Goal: Transaction & Acquisition: Obtain resource

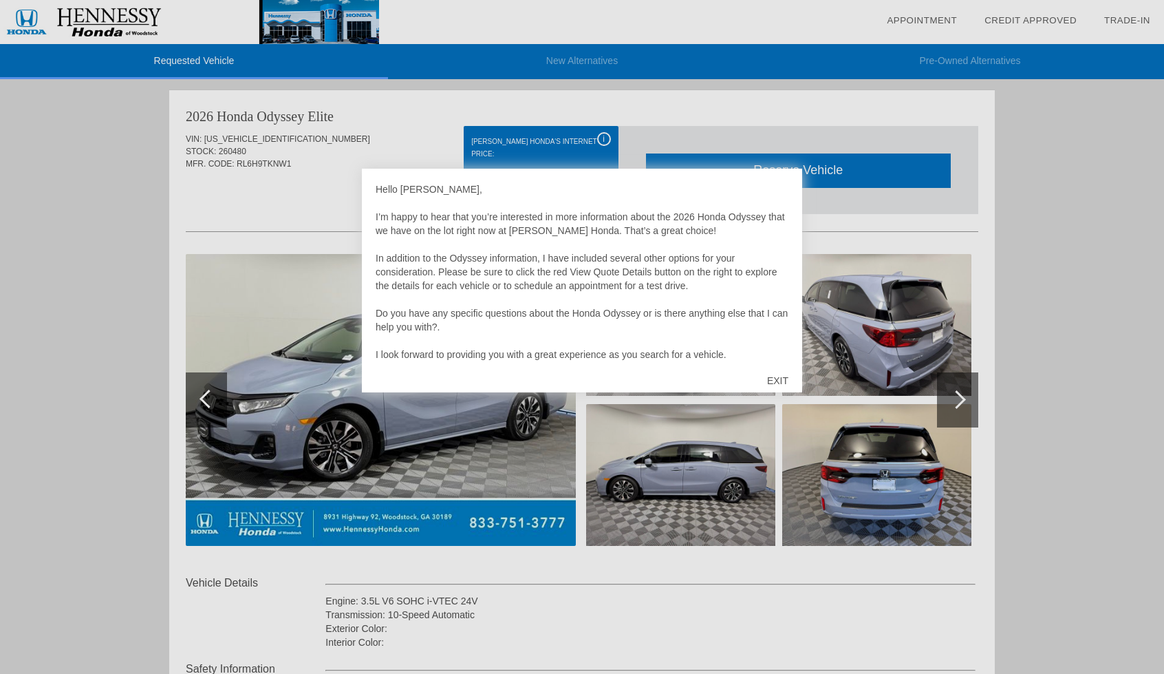
click at [780, 375] on div "EXIT" at bounding box center [778, 380] width 49 height 41
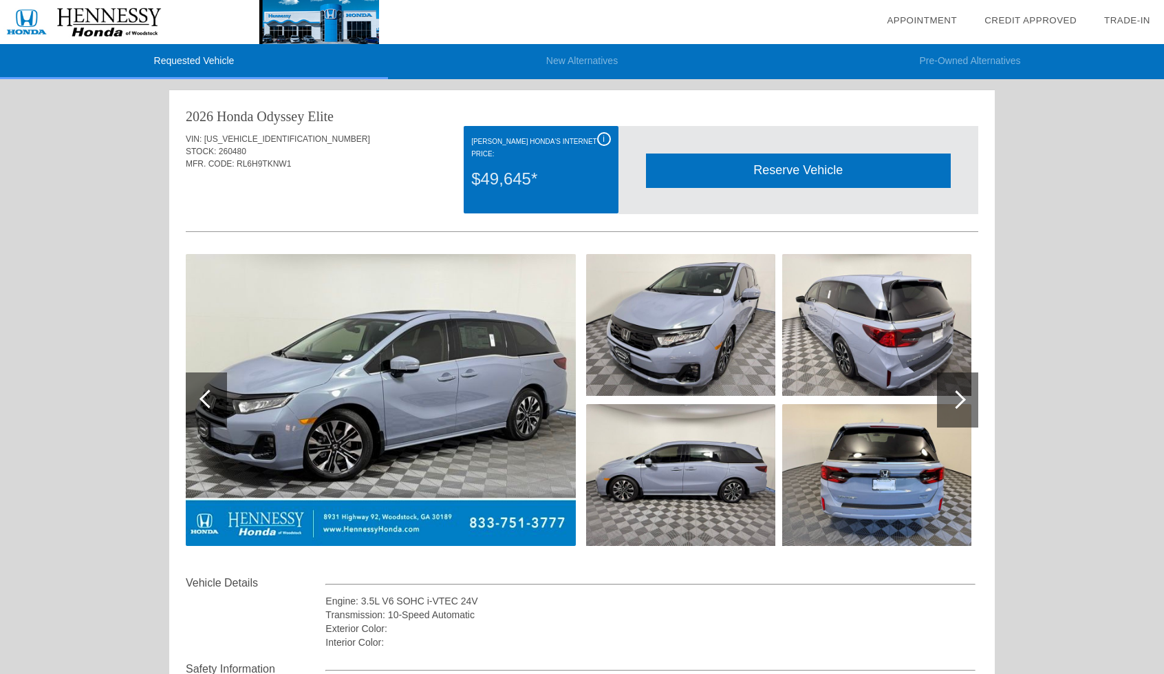
click at [603, 137] on span "i" at bounding box center [604, 139] width 2 height 10
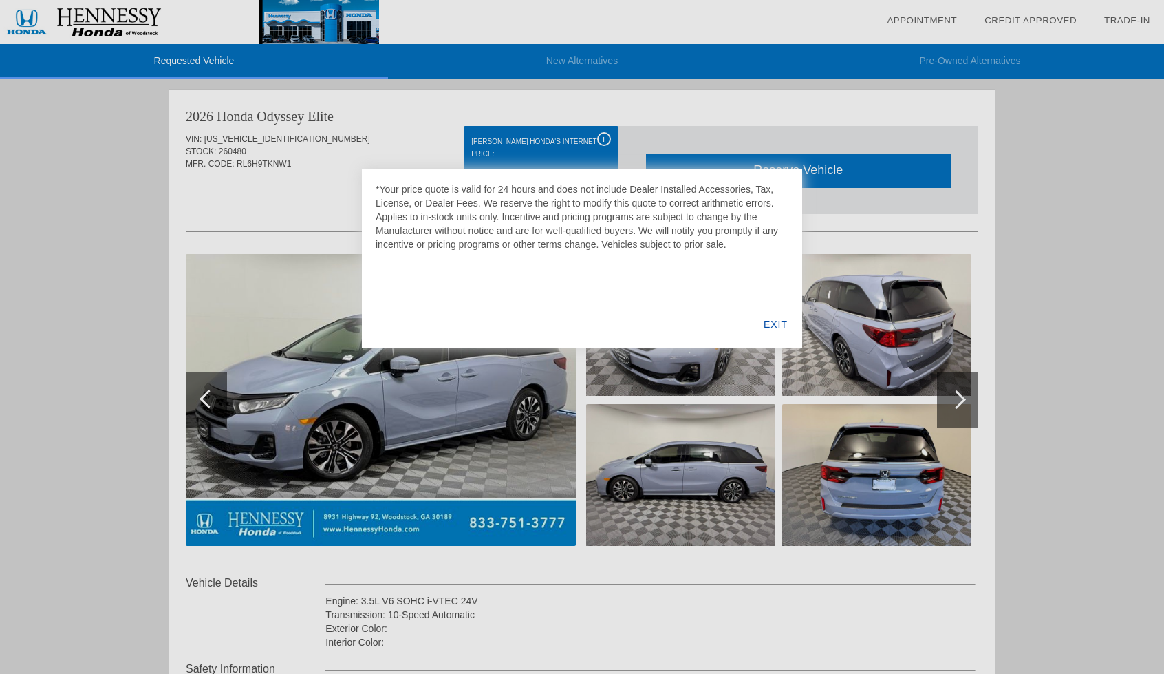
click at [776, 314] on div "EXIT" at bounding box center [775, 324] width 53 height 47
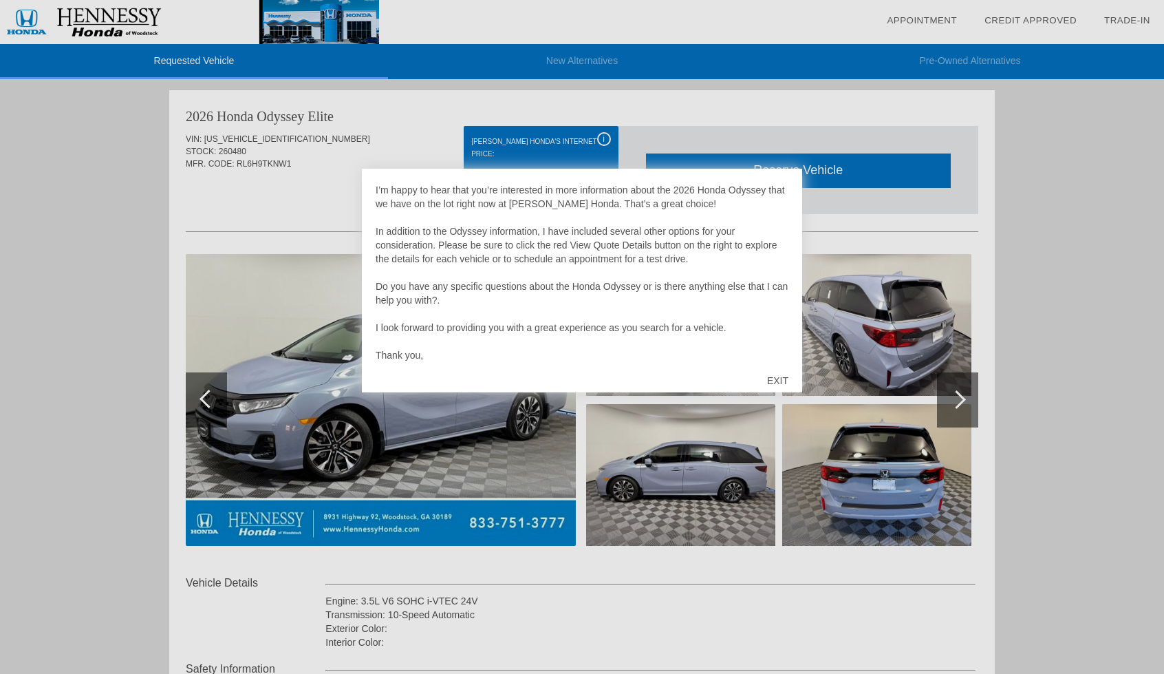
scroll to position [28, 0]
click at [778, 374] on div "EXIT" at bounding box center [778, 380] width 49 height 41
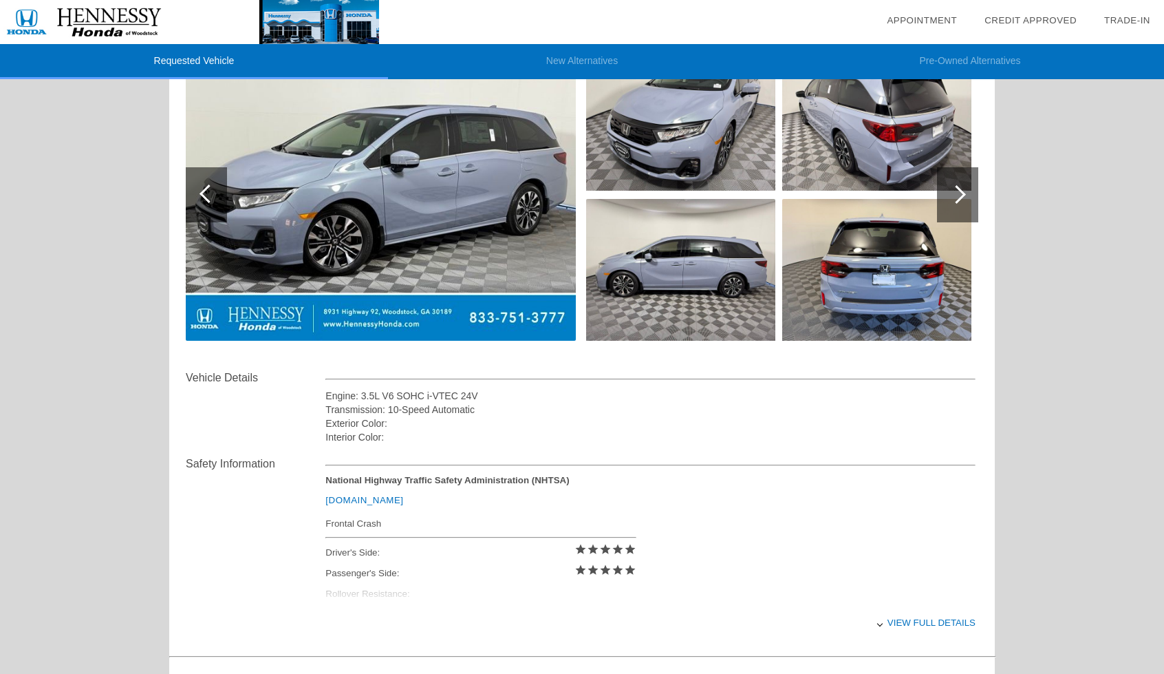
scroll to position [206, 0]
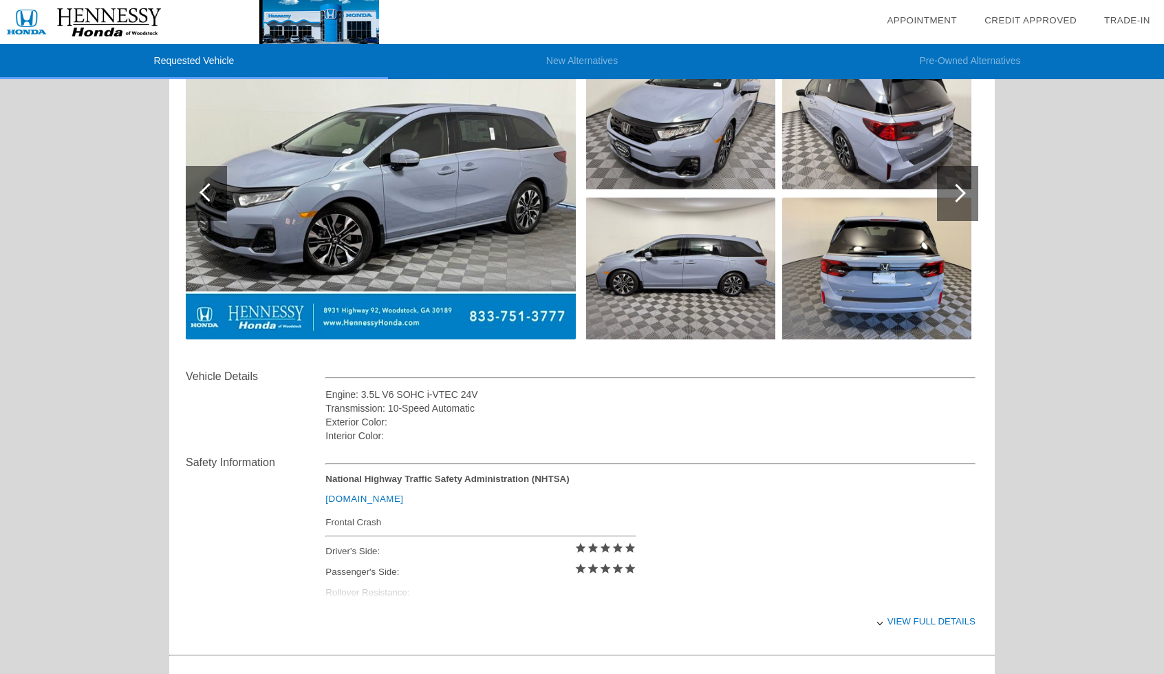
click at [952, 184] on div at bounding box center [957, 193] width 41 height 55
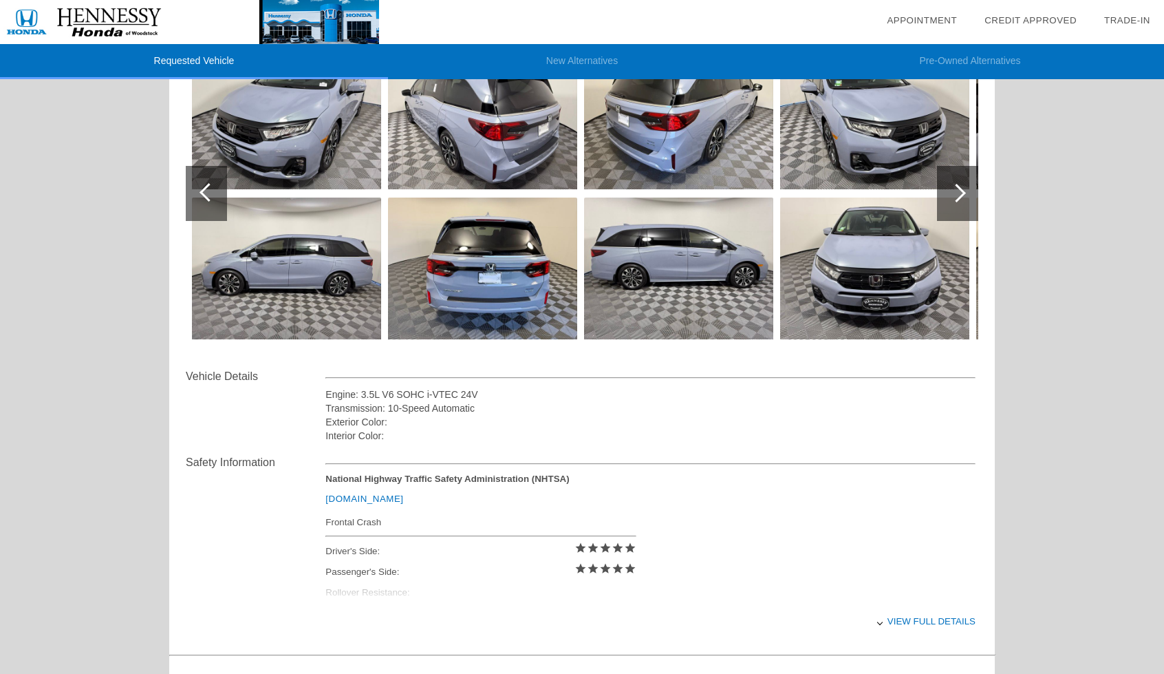
click at [952, 184] on div at bounding box center [957, 193] width 41 height 55
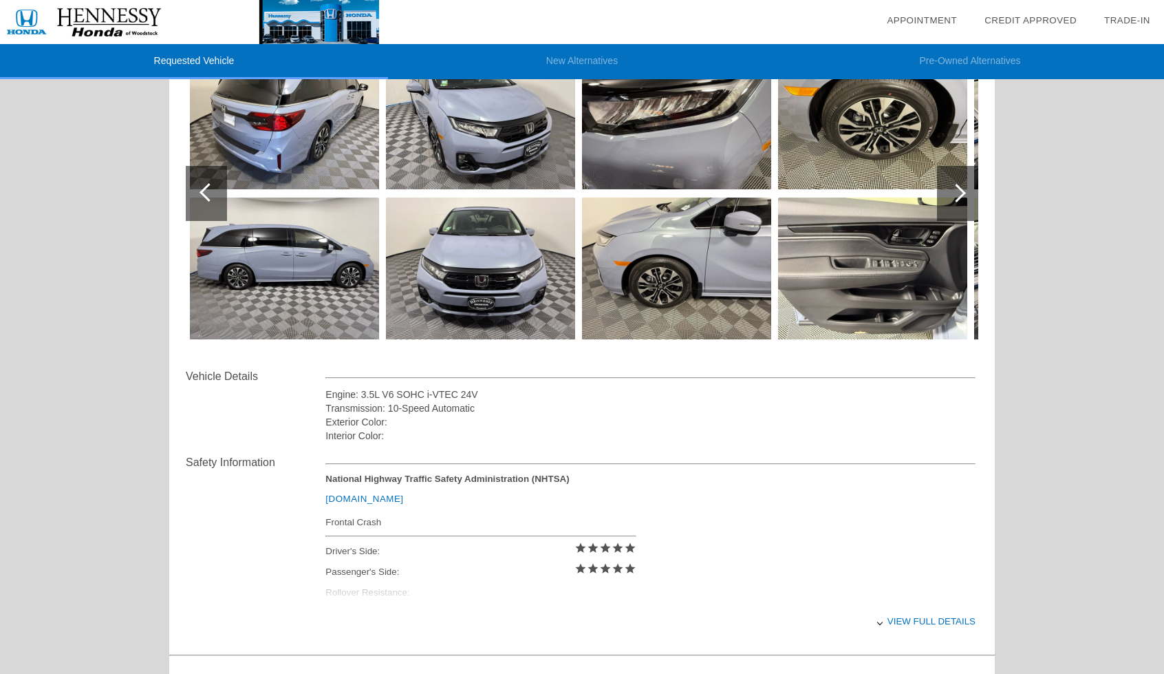
click at [952, 184] on div at bounding box center [957, 193] width 41 height 55
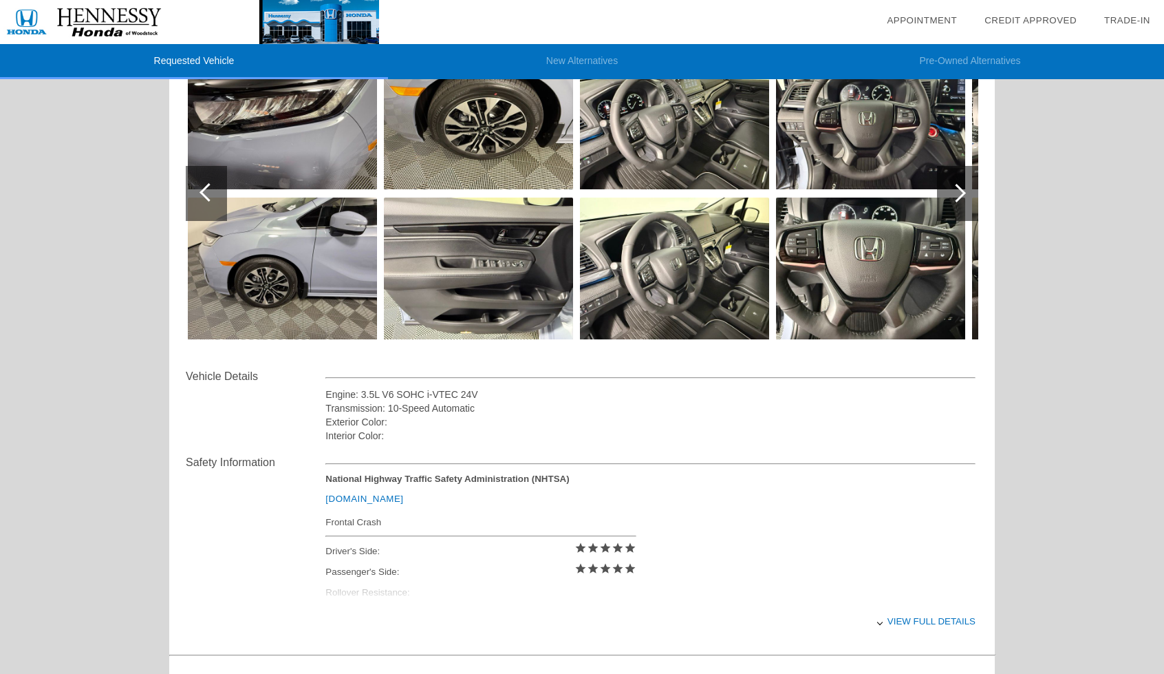
click at [952, 184] on div at bounding box center [957, 193] width 41 height 55
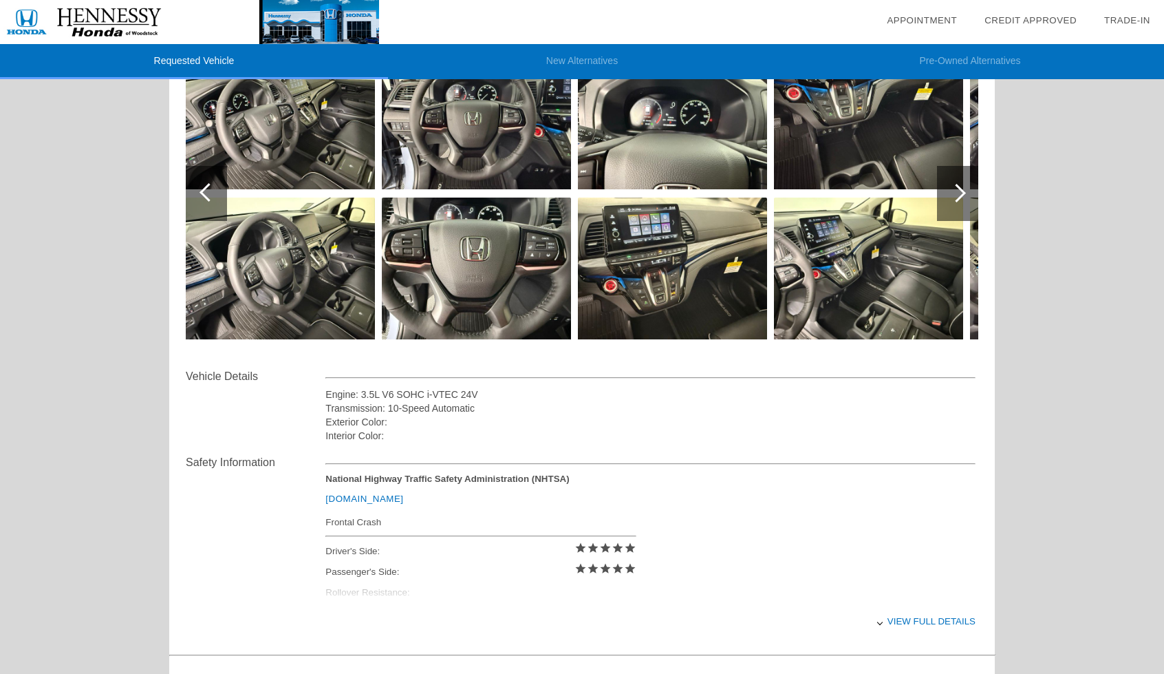
click at [952, 184] on div at bounding box center [957, 193] width 41 height 55
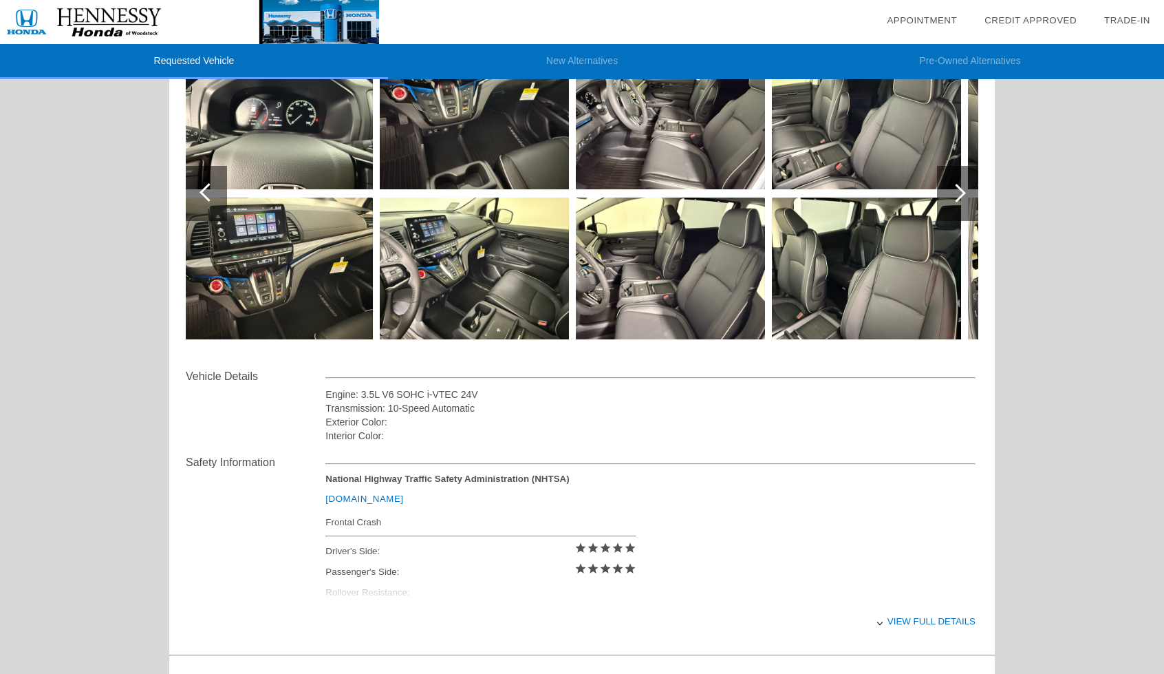
click at [952, 184] on div at bounding box center [957, 193] width 41 height 55
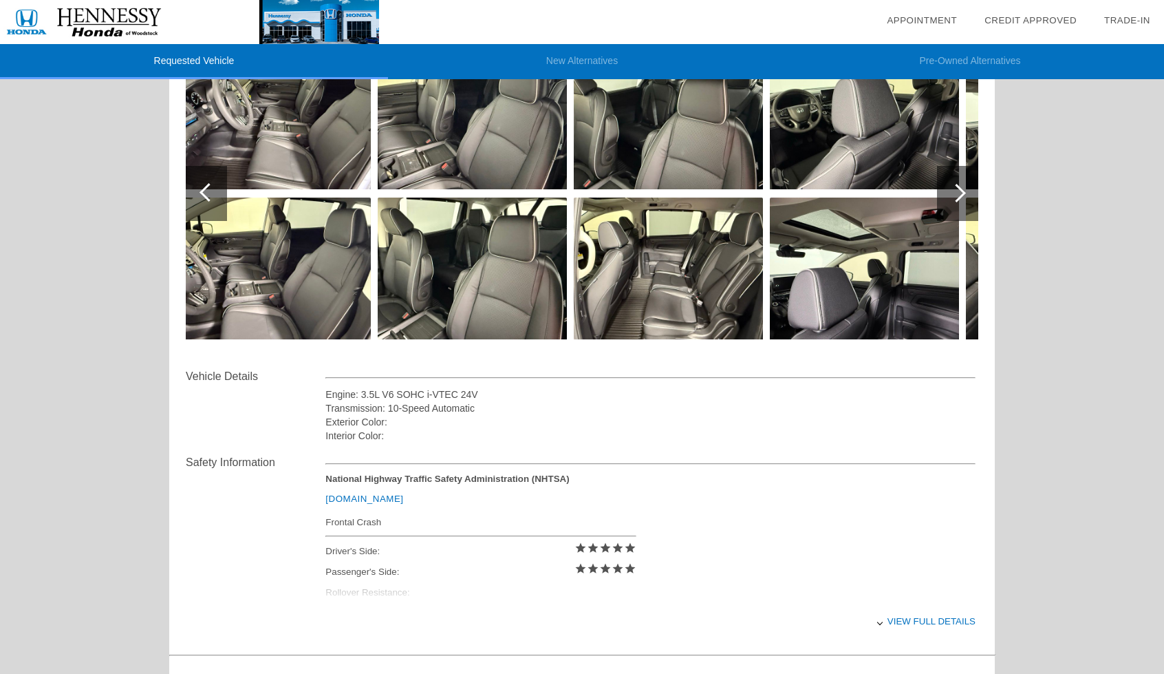
click at [952, 184] on div at bounding box center [957, 193] width 41 height 55
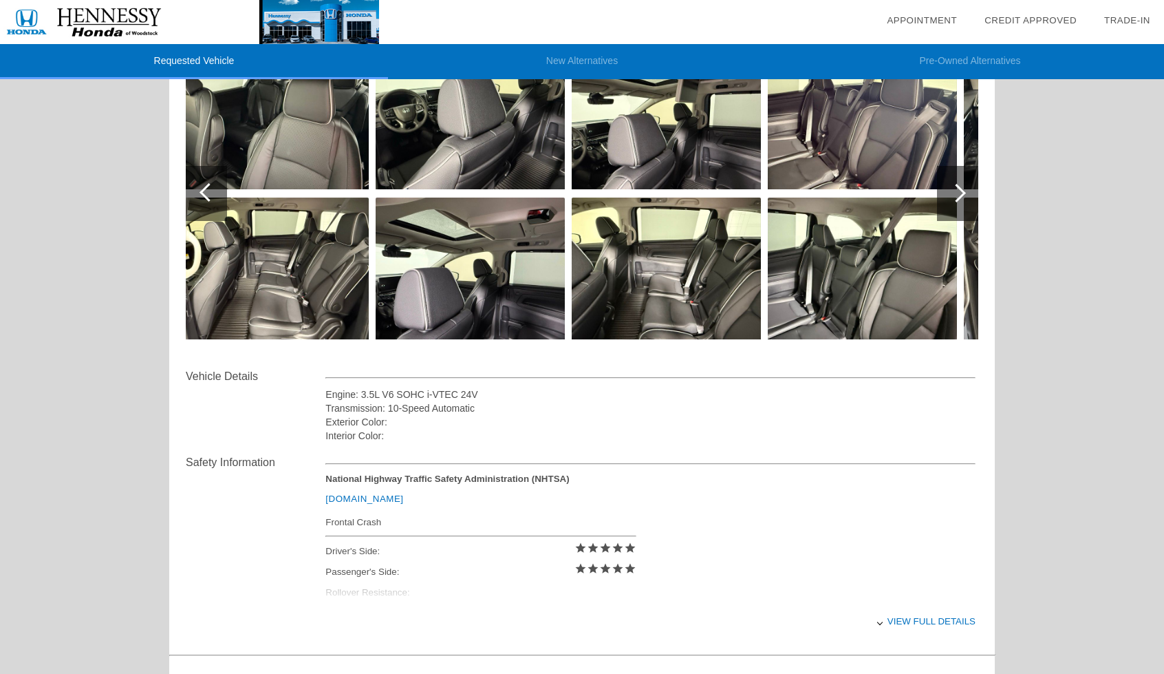
click at [952, 184] on div at bounding box center [957, 193] width 41 height 55
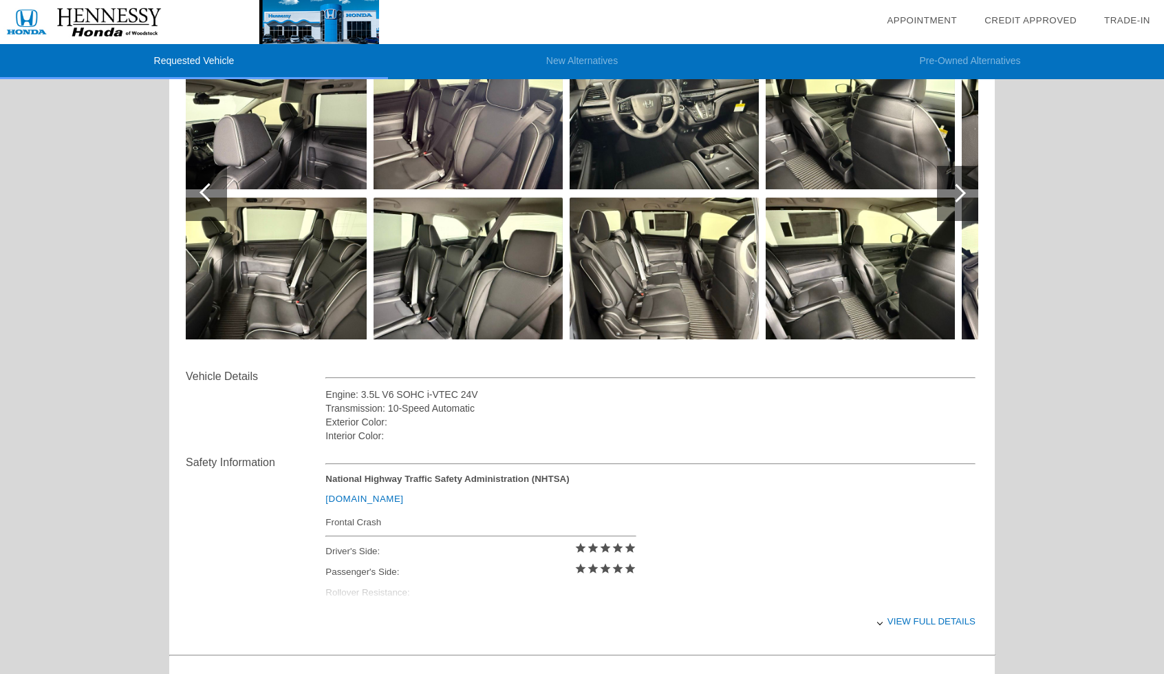
click at [952, 184] on div at bounding box center [957, 193] width 41 height 55
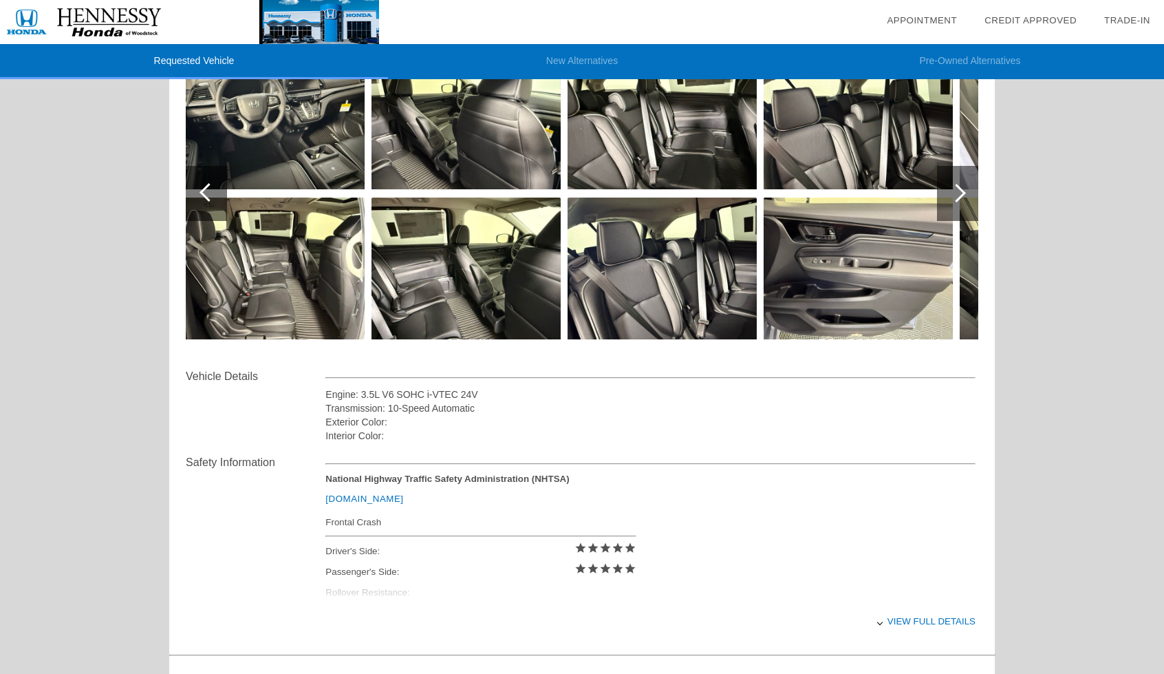
click at [952, 184] on div at bounding box center [957, 193] width 41 height 55
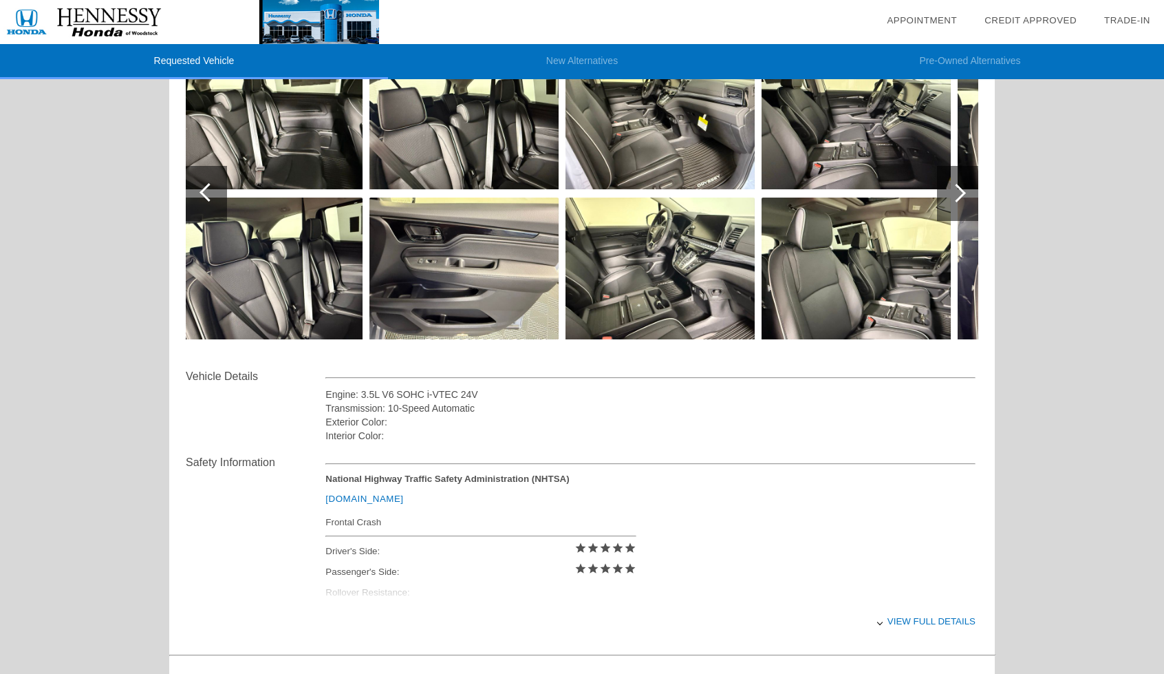
click at [952, 184] on div at bounding box center [957, 193] width 41 height 55
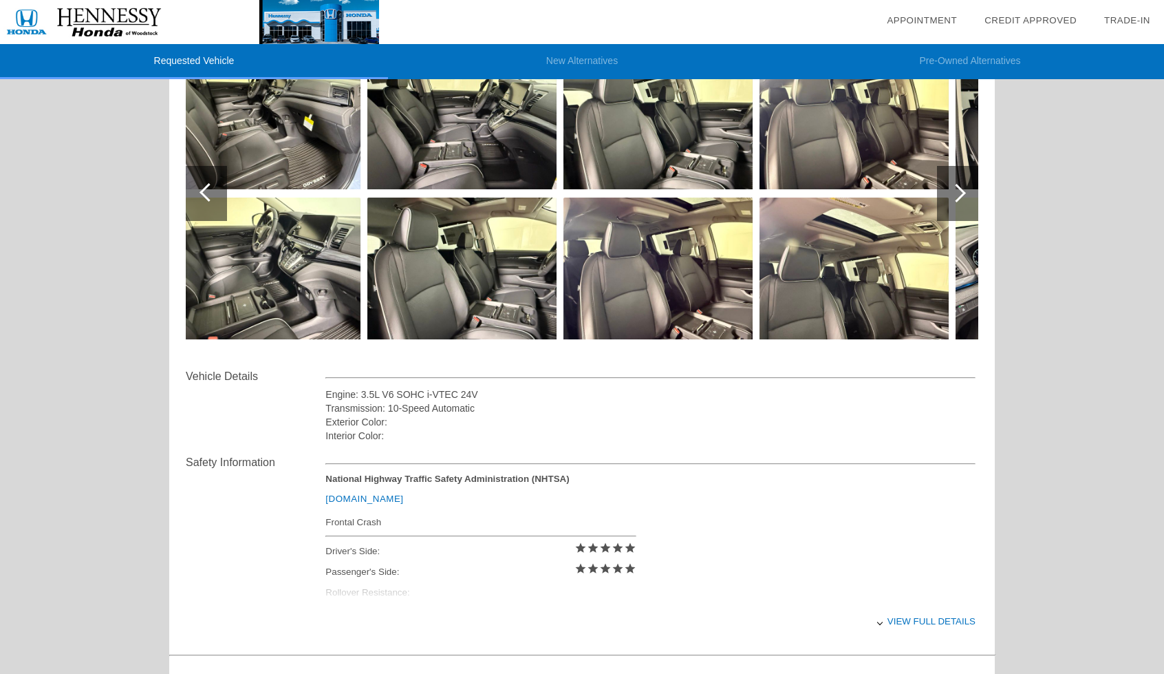
click at [952, 184] on div at bounding box center [957, 193] width 41 height 55
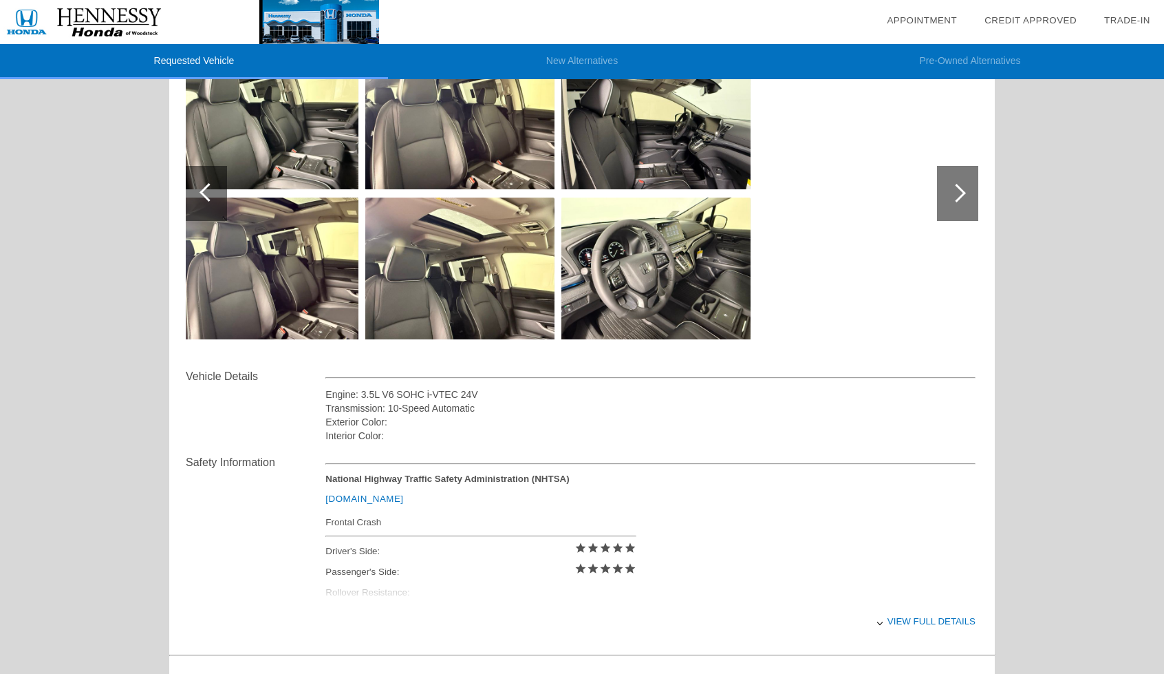
click at [952, 184] on div at bounding box center [957, 193] width 41 height 55
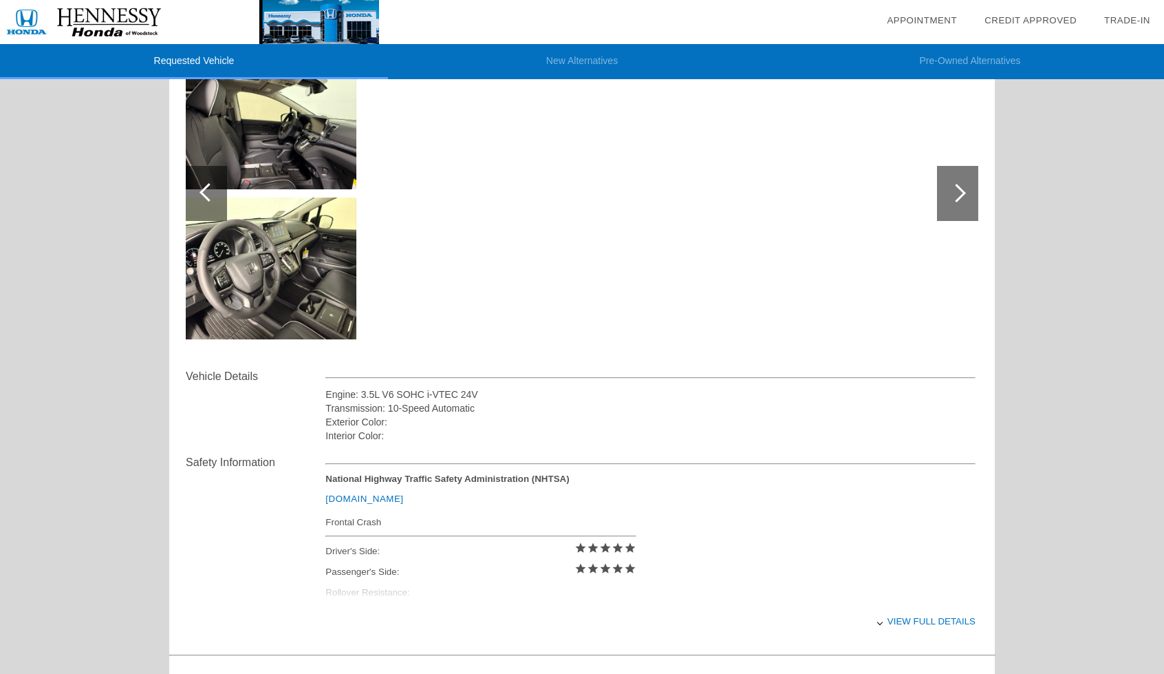
click at [113, 246] on div "Requested Vehicle New Alternatives Pre-Owned Alternatives date_range Appointmen…" at bounding box center [582, 389] width 1164 height 1191
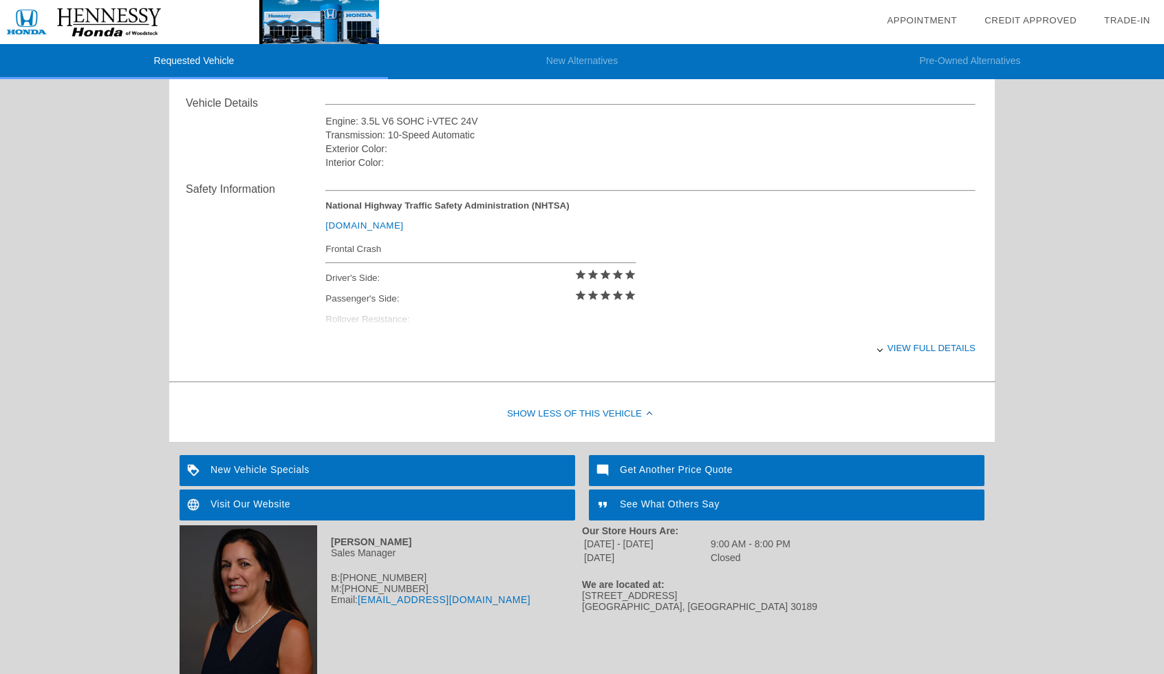
scroll to position [482, 0]
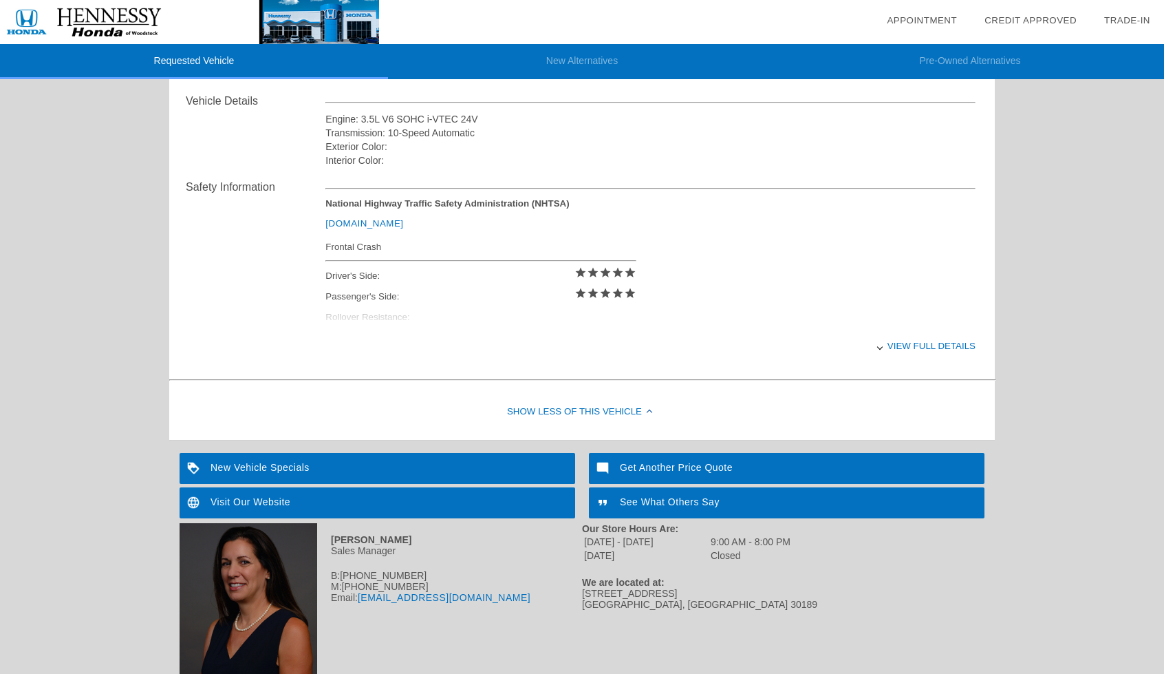
click at [899, 344] on div "View full details" at bounding box center [651, 346] width 650 height 34
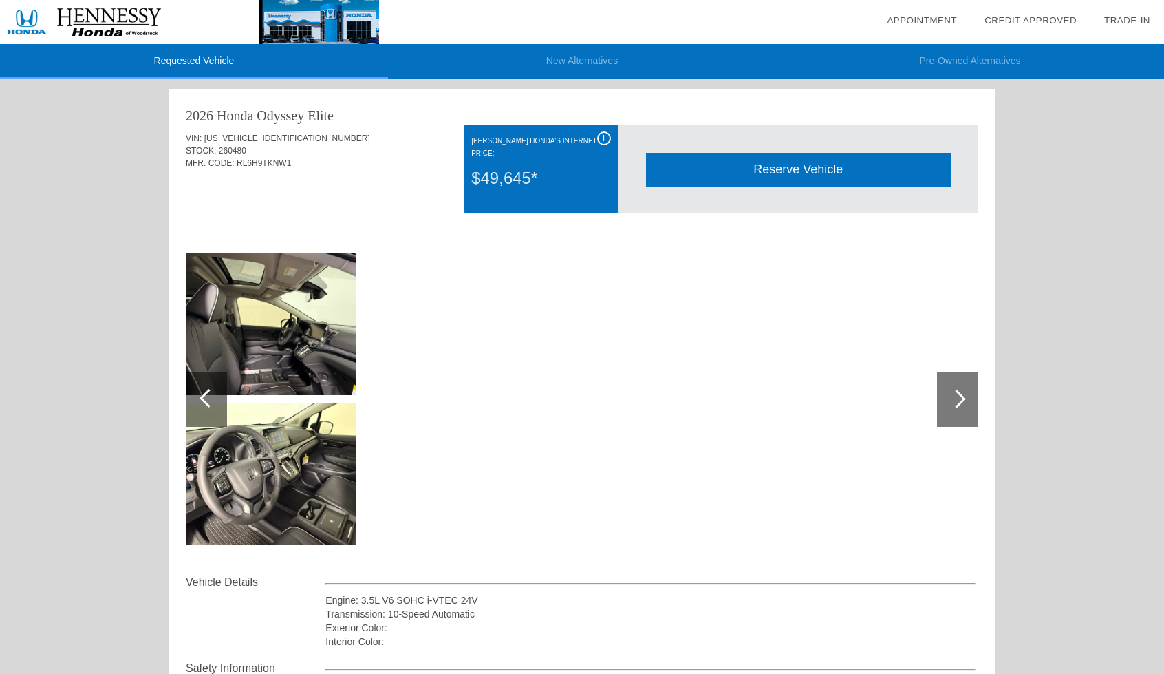
scroll to position [0, 0]
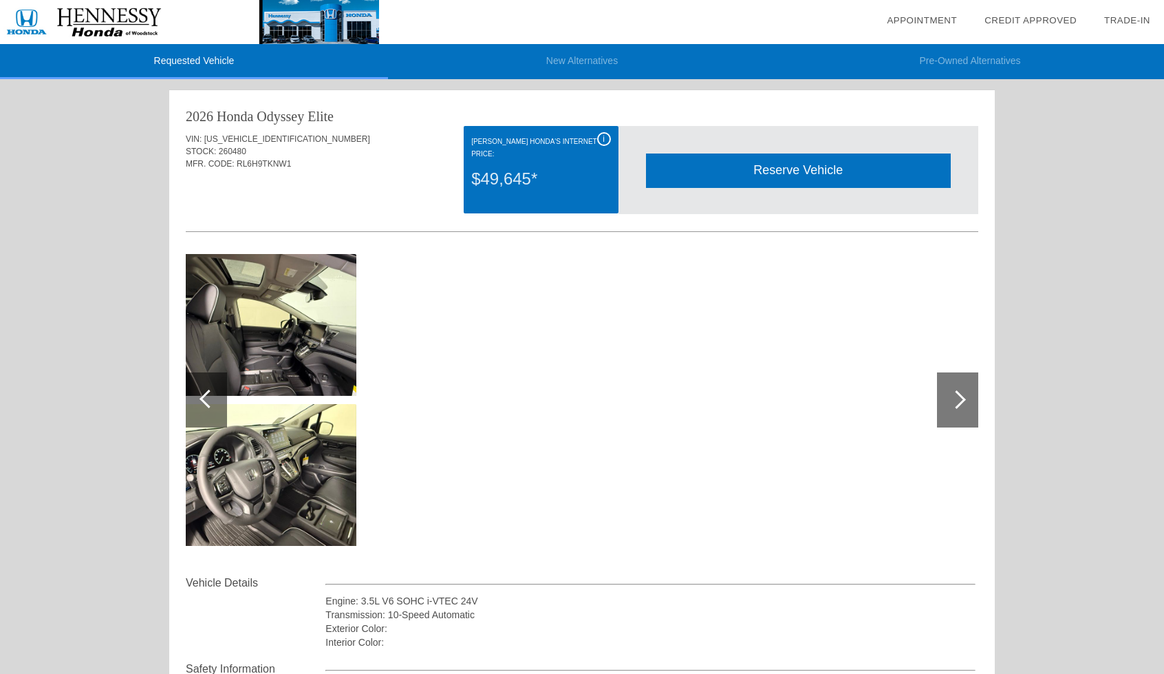
click at [604, 136] on span "i" at bounding box center [604, 139] width 2 height 10
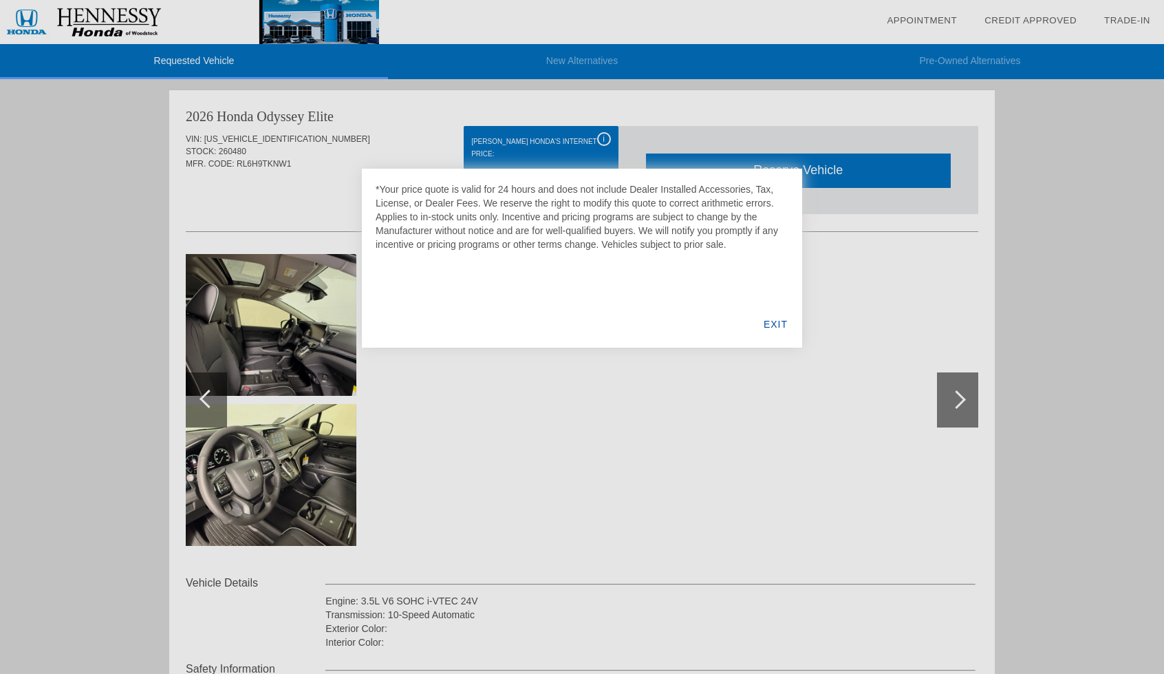
click at [785, 321] on div "EXIT" at bounding box center [775, 324] width 53 height 47
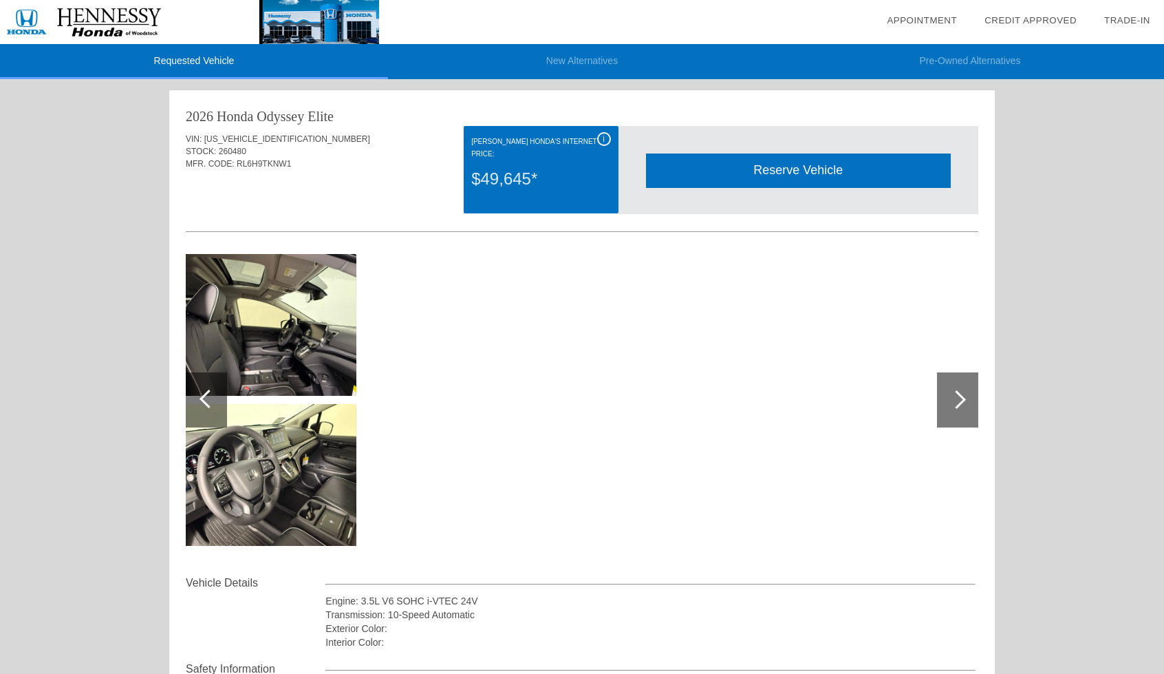
click at [523, 176] on div "$49,645*" at bounding box center [540, 179] width 139 height 36
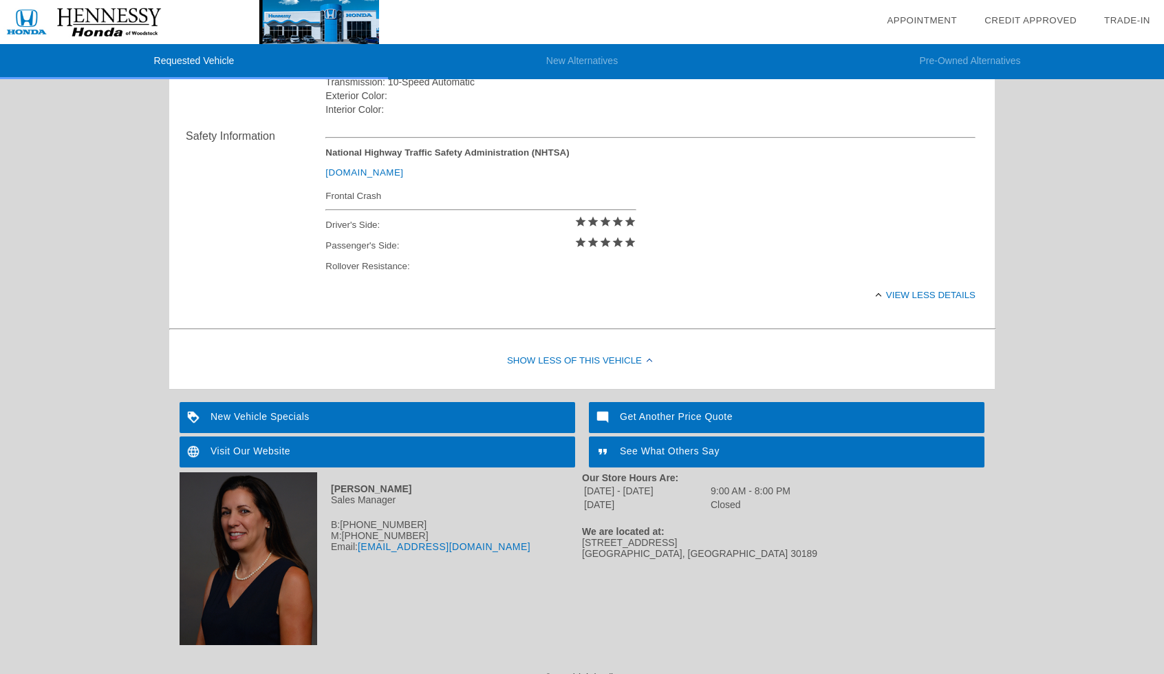
scroll to position [543, 0]
